Goal: Task Accomplishment & Management: Complete application form

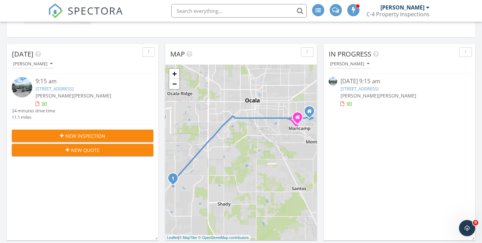
scroll to position [172, 0]
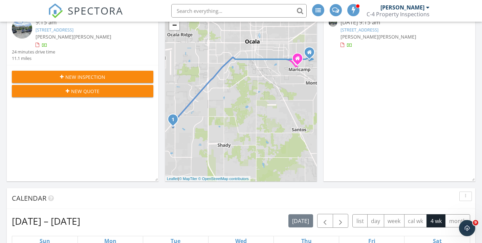
click at [93, 76] on span "New Inspection" at bounding box center [85, 76] width 40 height 7
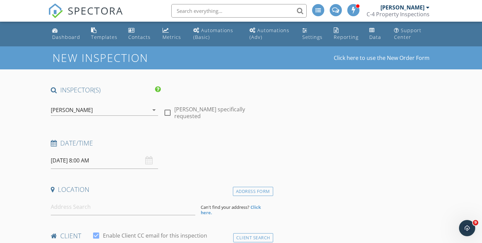
click at [70, 110] on div "[PERSON_NAME]" at bounding box center [72, 110] width 42 height 6
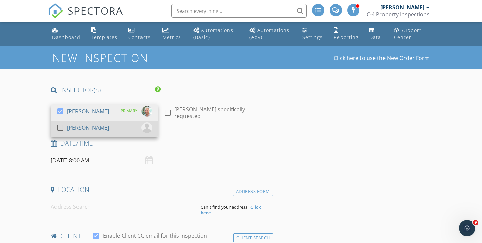
click at [73, 130] on div "[PERSON_NAME]" at bounding box center [88, 127] width 42 height 11
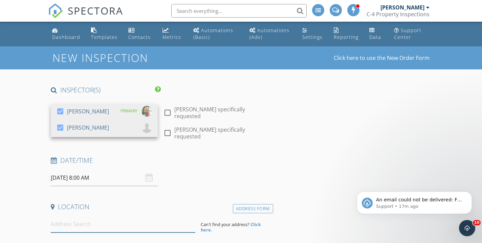
click at [72, 216] on input at bounding box center [123, 224] width 145 height 17
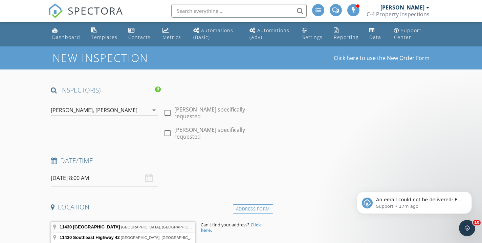
type input "11430 Southeast 54th Avenue, Belleview, FL, USA"
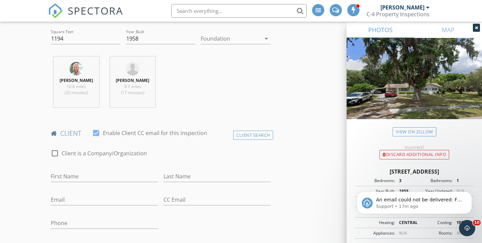
scroll to position [258, 0]
click at [472, 197] on button "Dismiss notification" at bounding box center [470, 193] width 9 height 9
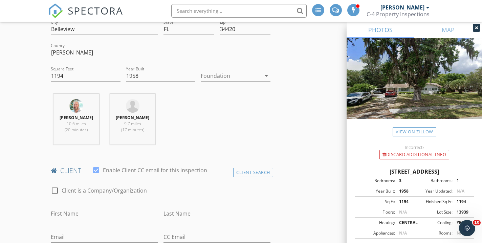
scroll to position [216, 0]
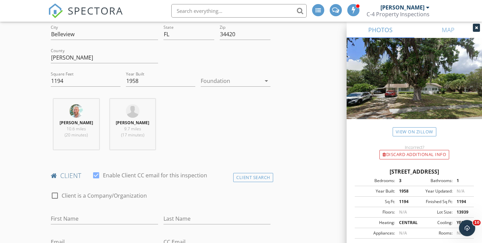
click at [223, 76] on div at bounding box center [231, 81] width 60 height 11
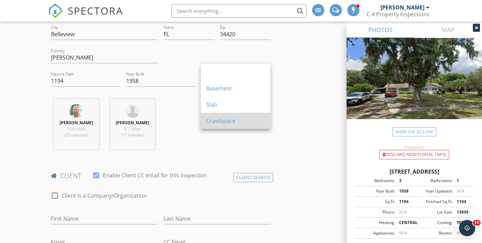
click at [227, 122] on div "Crawlspace" at bounding box center [235, 121] width 59 height 8
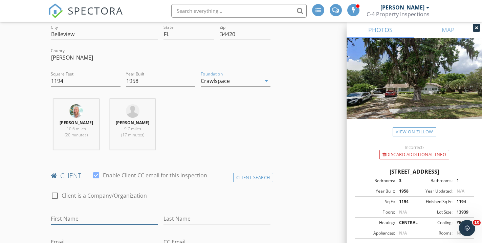
click at [89, 213] on input "First Name" at bounding box center [104, 218] width 107 height 11
type input "[PERSON_NAME]"
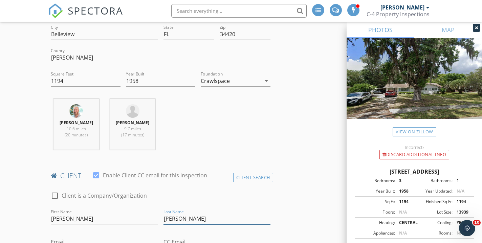
type input "[PERSON_NAME]"
type input "j"
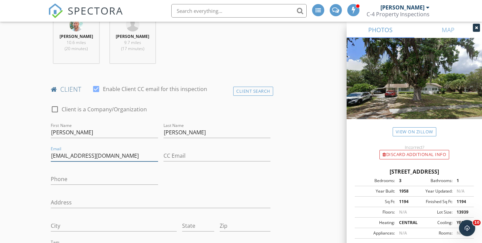
scroll to position [303, 0]
type input "[EMAIL_ADDRESS][DOMAIN_NAME]"
paste input "[PHONE_NUMBER]"
type input "[PHONE_NUMBER]"
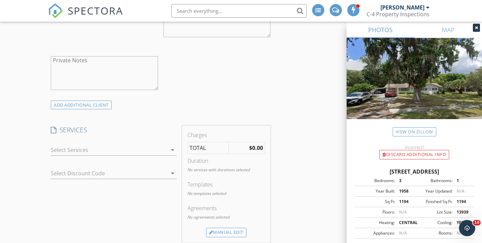
scroll to position [553, 0]
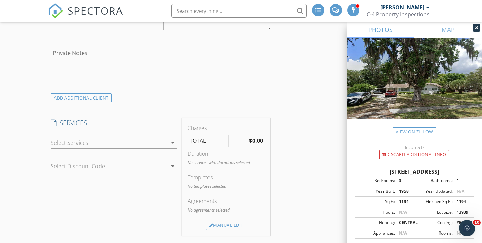
click at [105, 133] on div "check_box_outline_blank Home Inspection 0-1500 Sq. Ft. check_box_outline_blank …" at bounding box center [114, 144] width 126 height 22
click at [102, 137] on div at bounding box center [109, 142] width 116 height 11
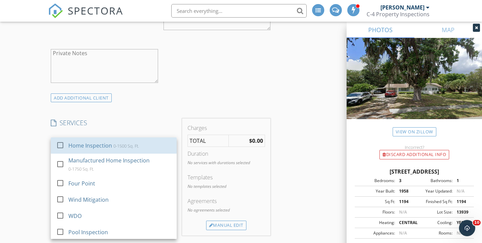
click at [102, 142] on div "Home Inspection" at bounding box center [91, 146] width 44 height 8
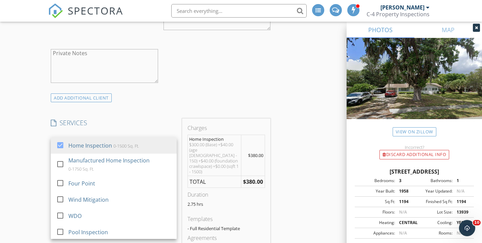
click at [40, 166] on div "New Inspection Click here to use the New Order Form INSPECTOR(S) check_box Stan…" at bounding box center [241, 206] width 482 height 1427
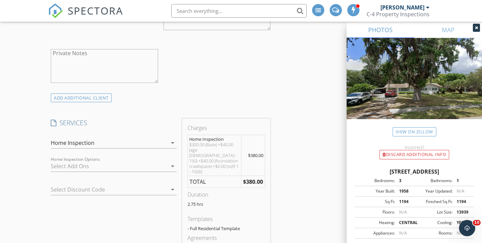
click at [86, 161] on div at bounding box center [109, 166] width 116 height 11
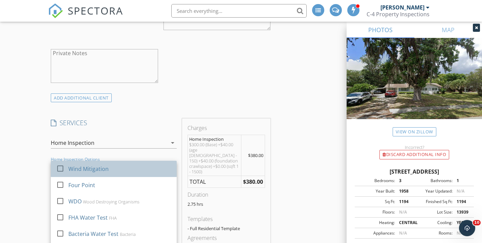
click at [87, 165] on div "Wind Mitigation" at bounding box center [89, 169] width 40 height 8
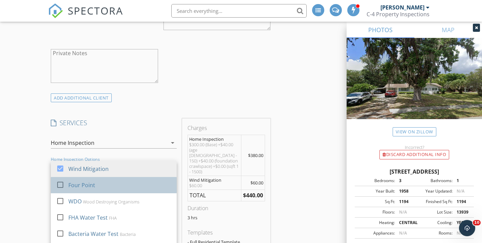
click at [92, 178] on div "Four Point" at bounding box center [120, 185] width 103 height 14
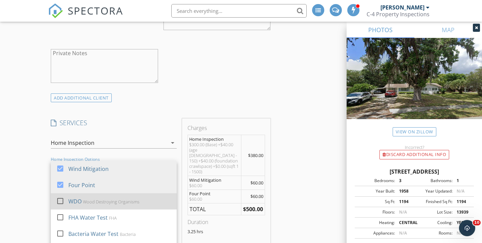
click at [91, 195] on div "WDO Wood Destroying Organisms" at bounding box center [120, 202] width 103 height 14
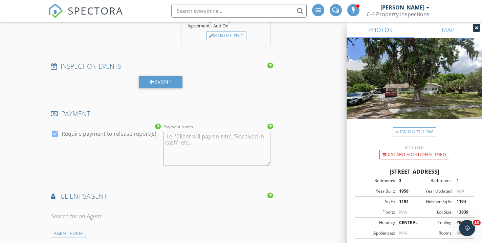
scroll to position [889, 0]
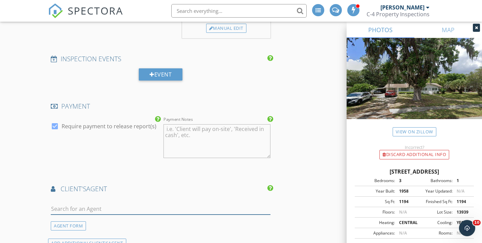
click at [88, 204] on input "text" at bounding box center [161, 209] width 220 height 11
type input "J"
click at [74, 221] on div "AGENT FORM" at bounding box center [68, 225] width 35 height 9
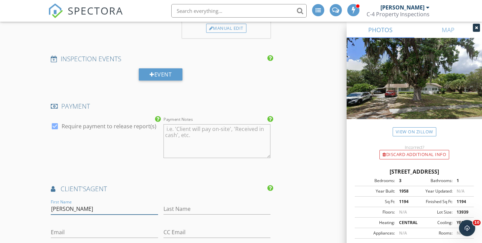
type input "[PERSON_NAME]"
paste input "Lorenzoja77@gmail.com"
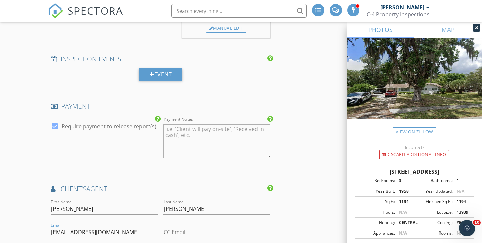
type input "Lorenzoja77@gmail.com"
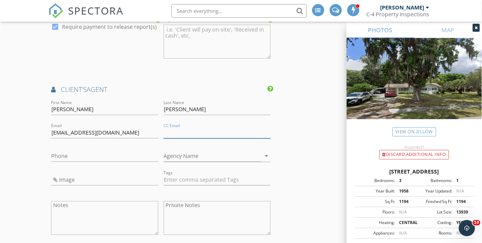
scroll to position [994, 0]
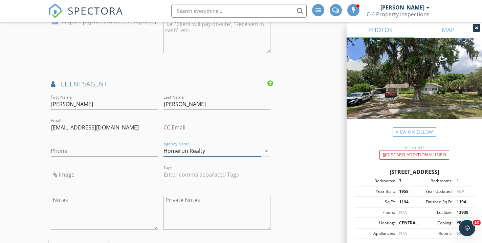
type input "Homerun Realty"
paste input "[PHONE_NUMBER]"
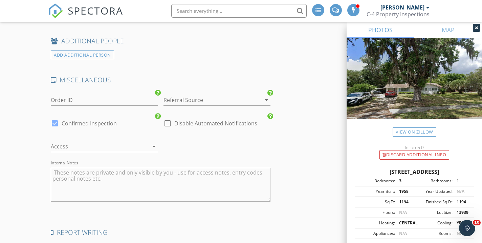
scroll to position [1312, 0]
type input "[PHONE_NUMBER]"
click at [222, 93] on div at bounding box center [208, 98] width 88 height 11
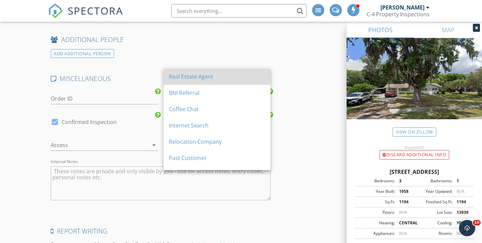
click at [221, 76] on div "Real Estate Agent" at bounding box center [217, 76] width 96 height 8
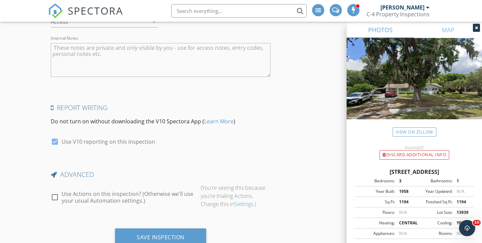
scroll to position [1435, 0]
click at [93, 191] on label "Use Actions on this inspection? (Otherwise we'll use your usual Automation sett…" at bounding box center [129, 198] width 134 height 14
checkbox input "true"
click at [243, 193] on div "Preview Actions" at bounding box center [226, 197] width 51 height 9
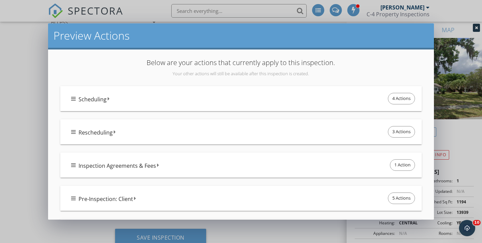
click at [221, 104] on div "Scheduling 4 Actions" at bounding box center [243, 98] width 345 height 14
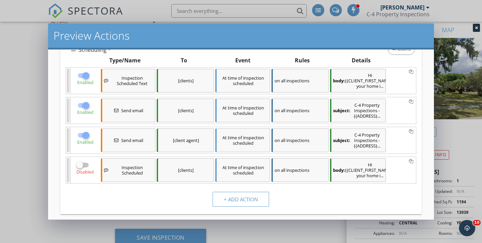
scroll to position [50, 0]
click at [196, 136] on div "[client agent]" at bounding box center [185, 140] width 57 height 24
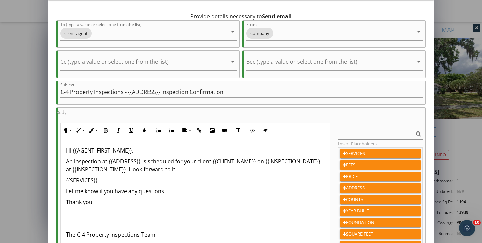
scroll to position [28, 0]
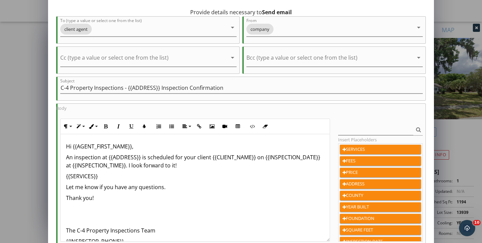
click at [130, 165] on p "An inspection at {{ADDRESS}} is scheduled for your client {{CLIENT_NAME}} on {{…" at bounding box center [195, 161] width 258 height 16
drag, startPoint x: 183, startPoint y: 166, endPoint x: 130, endPoint y: 168, distance: 52.9
click at [130, 168] on p "An inspection at {{ADDRESS}} is scheduled for your client {{CLIENT_NAME}} on {{…" at bounding box center [195, 161] width 258 height 16
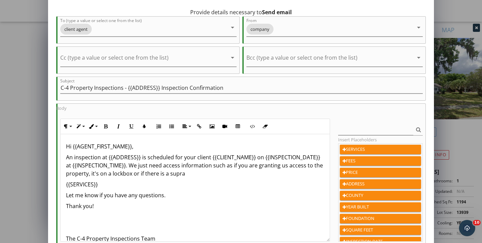
click at [169, 173] on p "An inspection at {{ADDRESS}} is scheduled for your client {{CLIENT_NAME}} on {{…" at bounding box center [195, 165] width 258 height 24
click at [184, 171] on p "An inspection at {{ADDRESS}} is scheduled for your client {{CLIENT_NAME}} on {{…" at bounding box center [195, 165] width 258 height 24
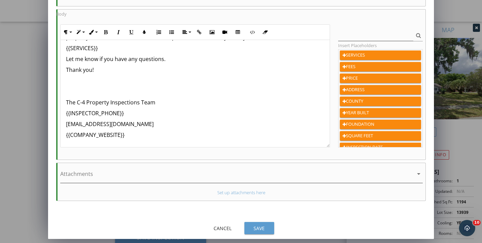
scroll to position [123, 0]
click at [267, 229] on div "Save" at bounding box center [259, 228] width 19 height 7
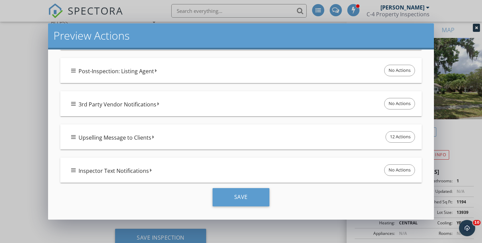
scroll to position [446, 0]
click at [239, 167] on div "Inspector Text Notifications No Actions" at bounding box center [243, 170] width 345 height 14
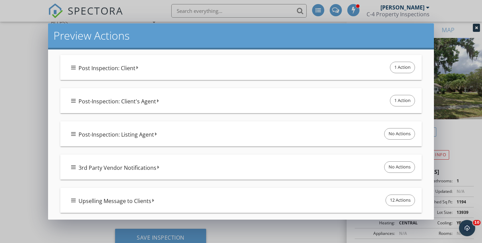
scroll to position [383, 0]
click at [219, 200] on div "Upselling Message to Clients 12 Actions" at bounding box center [243, 200] width 345 height 14
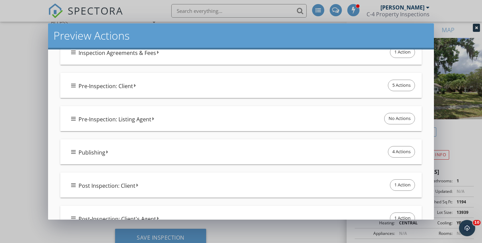
scroll to position [257, 0]
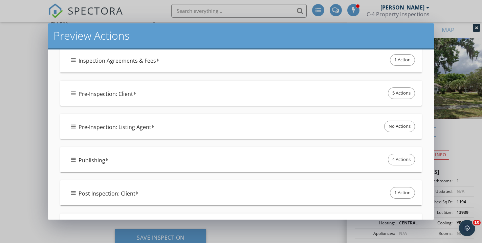
click at [226, 170] on div "Publishing 4 Actions" at bounding box center [240, 159] width 361 height 25
click at [225, 165] on div "Publishing 4 Actions" at bounding box center [243, 159] width 345 height 14
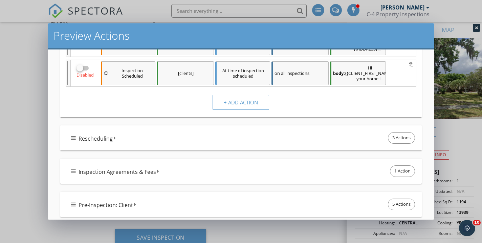
scroll to position [146, 0]
click at [223, 170] on div "Inspection Agreements & Fees 1 Action" at bounding box center [243, 171] width 345 height 14
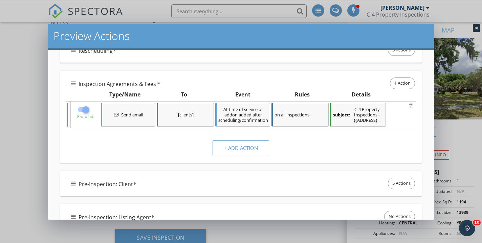
scroll to position [1435, 0]
click at [222, 185] on div "Pre-Inspection: Client 5 Actions" at bounding box center [243, 183] width 345 height 14
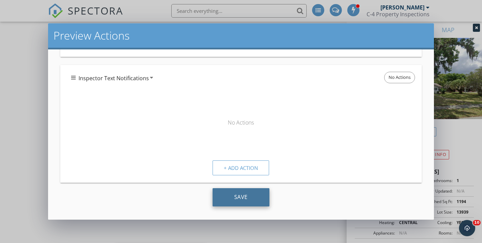
scroll to position [1372, 0]
click at [232, 203] on div "Save" at bounding box center [241, 197] width 57 height 18
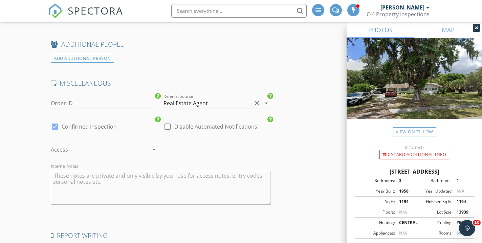
scroll to position [1305, 0]
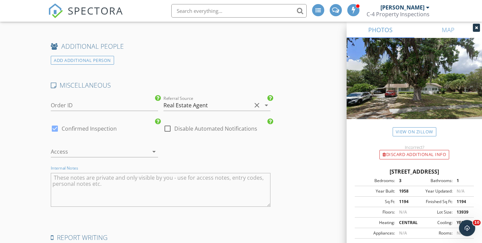
click at [201, 173] on textarea "Internal Notes" at bounding box center [161, 190] width 220 height 34
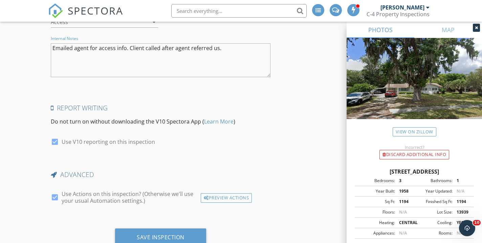
scroll to position [1435, 0]
type textarea "Emailed agent for access info. Client called after agent referred us."
click at [158, 234] on div "Save Inspection" at bounding box center [161, 237] width 48 height 7
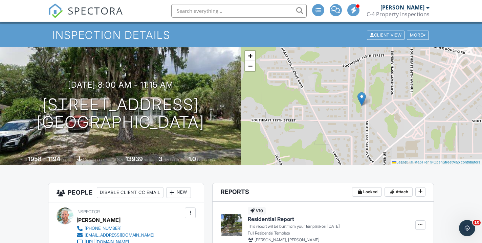
scroll to position [13, 0]
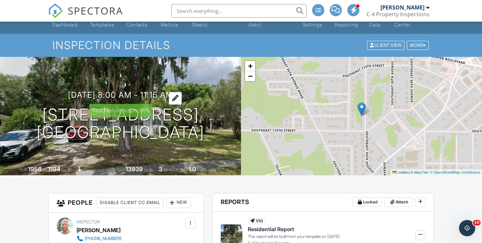
click at [182, 98] on div at bounding box center [175, 98] width 13 height 13
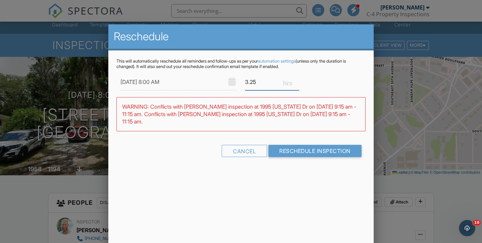
click at [257, 84] on input "3.25" at bounding box center [272, 82] width 54 height 17
click at [181, 77] on input "10/01/2025 8:00 AM" at bounding box center [179, 82] width 116 height 17
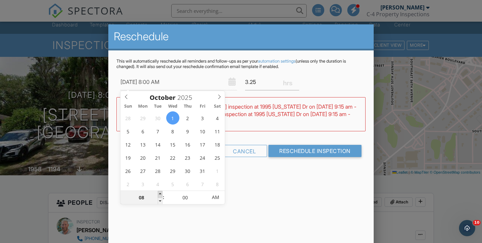
type input "10/01/2025 9:00 AM"
type input "09"
click at [160, 192] on span at bounding box center [160, 194] width 5 height 7
type input "10/01/2025 10:00 AM"
type input "10"
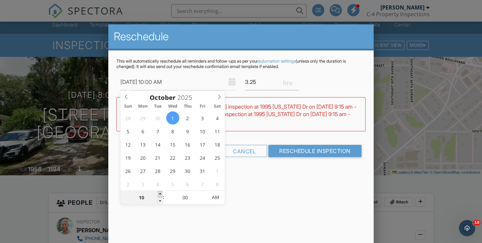
click at [160, 192] on span at bounding box center [160, 194] width 5 height 7
type input "10/01/2025 11:00 AM"
type input "11"
click at [160, 192] on span at bounding box center [160, 194] width 5 height 7
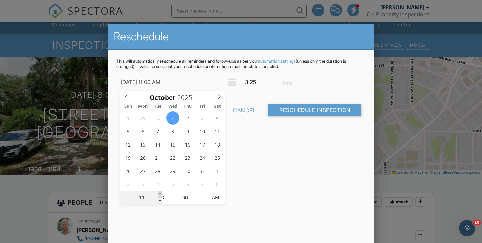
type input "10/01/2025 12:00 PM"
type input "12"
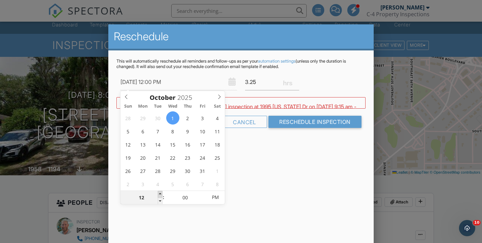
click at [160, 192] on span at bounding box center [160, 194] width 5 height 7
type input "[DATE] 1:00 PM"
type input "01"
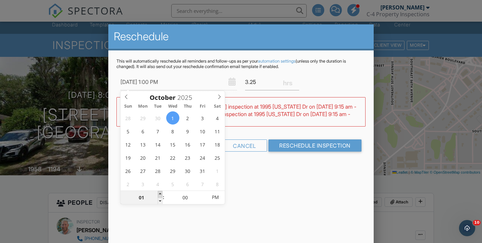
click at [160, 192] on span at bounding box center [160, 194] width 5 height 7
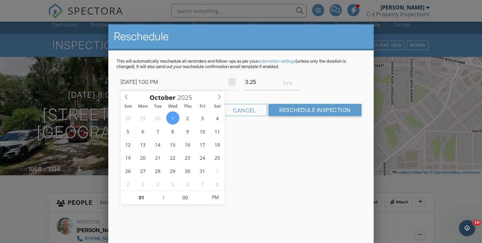
click at [300, 136] on div "Reschedule This will automatically reschedule all reminders and follow-ups as p…" at bounding box center [240, 142] width 265 height 237
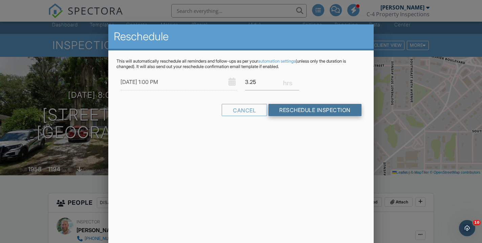
click at [322, 113] on input "Reschedule Inspection" at bounding box center [315, 110] width 93 height 12
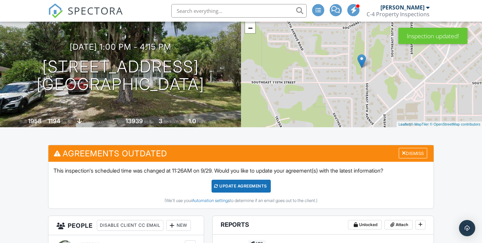
scroll to position [61, 0]
click at [244, 191] on div "Update Agreements" at bounding box center [241, 186] width 59 height 13
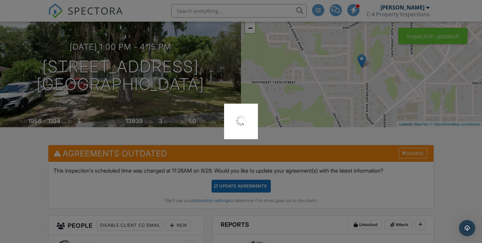
click at [244, 186] on div at bounding box center [241, 121] width 482 height 243
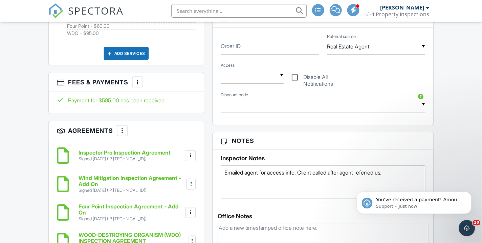
scroll to position [503, 0]
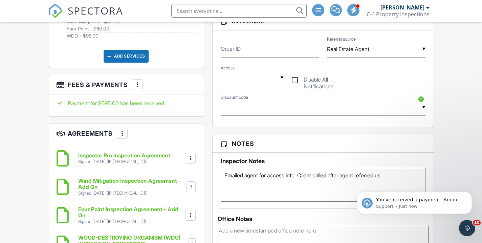
click at [277, 74] on div "▼ Agent Access Lockbox Access Supra ([GEOGRAPHIC_DATA] Only) Owner Access Agent…" at bounding box center [252, 78] width 63 height 17
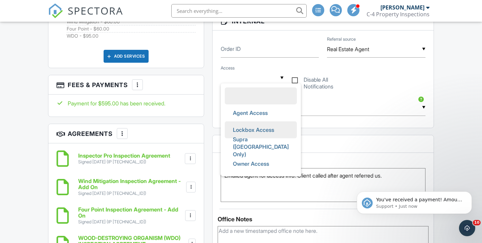
click at [259, 131] on span "Lockbox Access" at bounding box center [254, 129] width 52 height 17
type input "Lockbox Access"
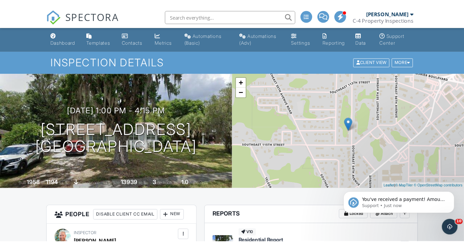
scroll to position [0, 0]
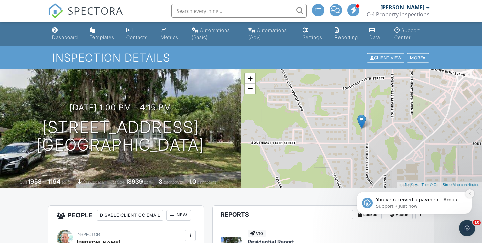
click at [471, 197] on button "Dismiss notification" at bounding box center [470, 193] width 9 height 9
